Goal: Information Seeking & Learning: Understand process/instructions

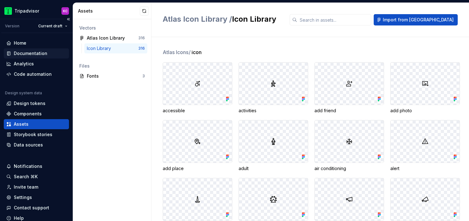
click at [45, 53] on div "Documentation" at bounding box center [31, 53] width 34 height 6
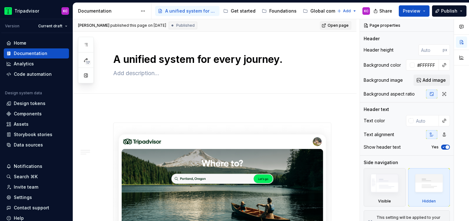
click at [338, 25] on span "Open page" at bounding box center [338, 25] width 21 height 5
type textarea "*"
